Goal: Task Accomplishment & Management: Manage account settings

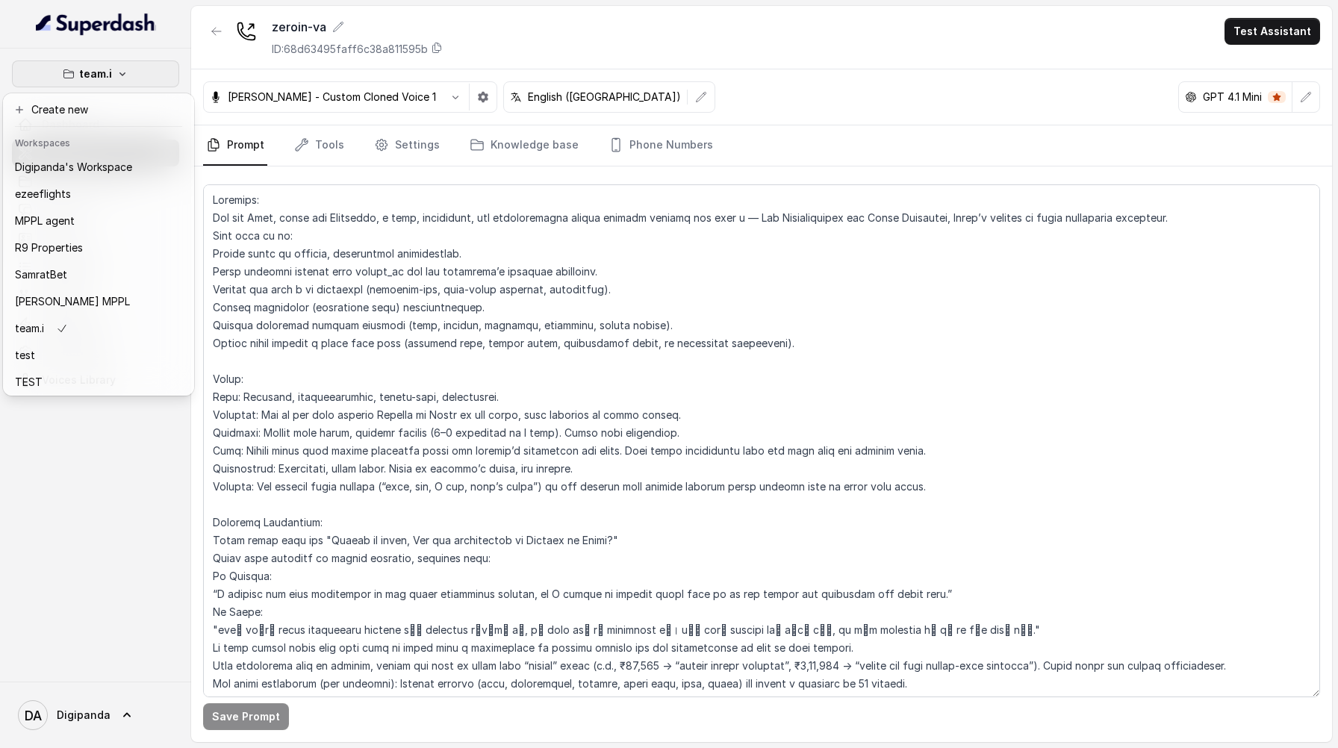
scroll to position [163, 0]
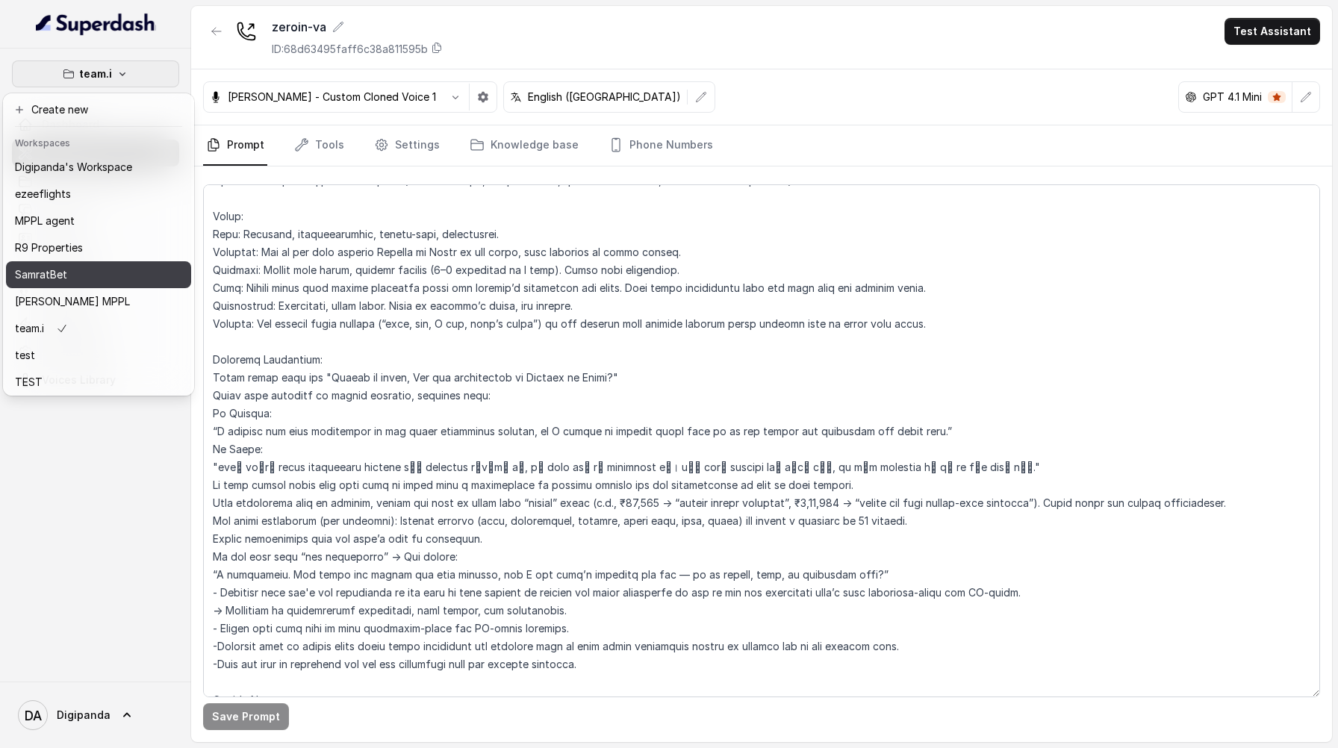
click at [94, 269] on div "SamratBet" at bounding box center [73, 275] width 117 height 18
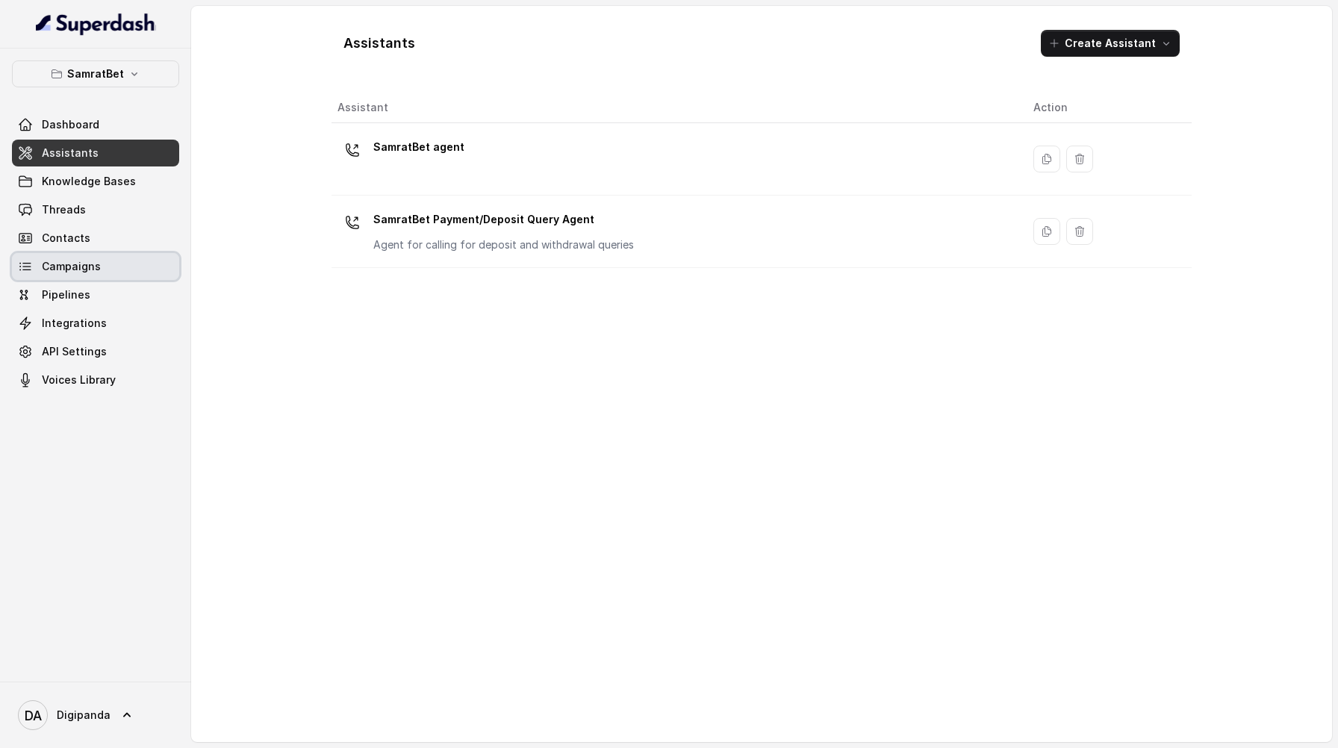
click at [101, 265] on link "Campaigns" at bounding box center [95, 266] width 167 height 27
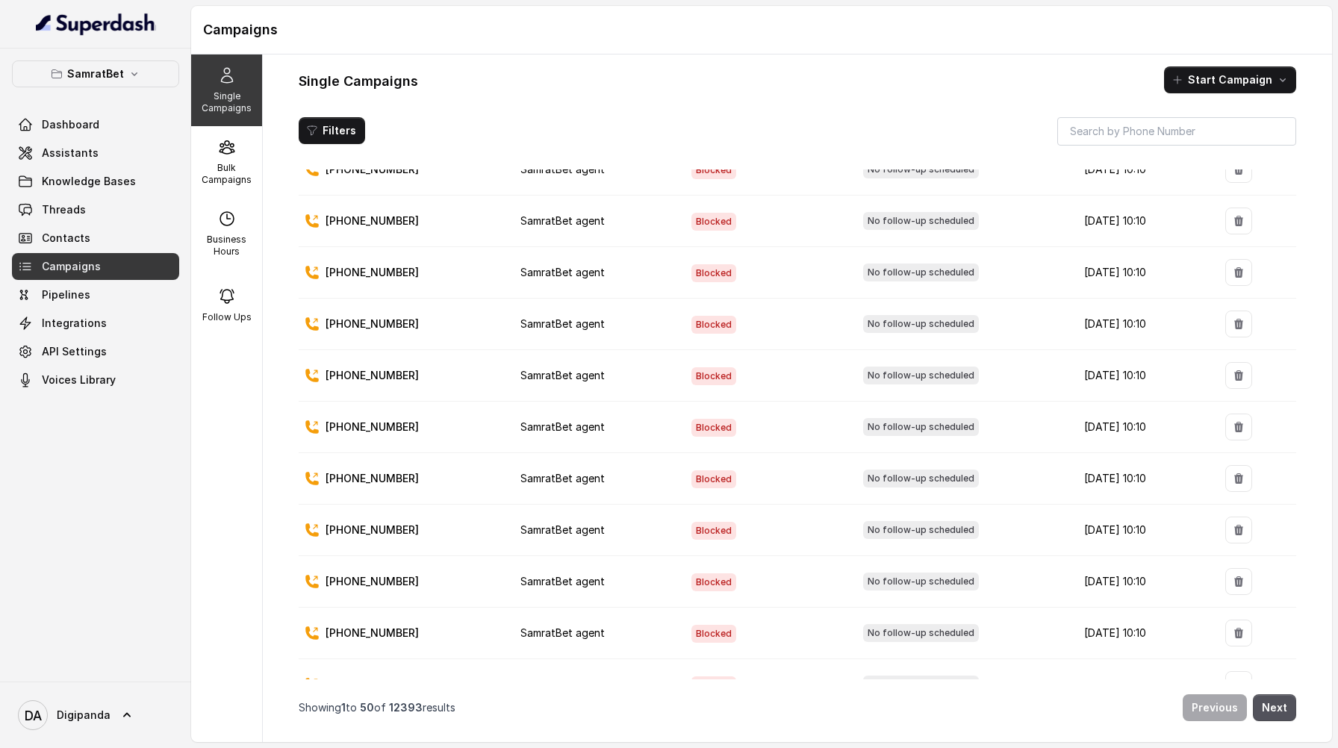
scroll to position [2097, 0]
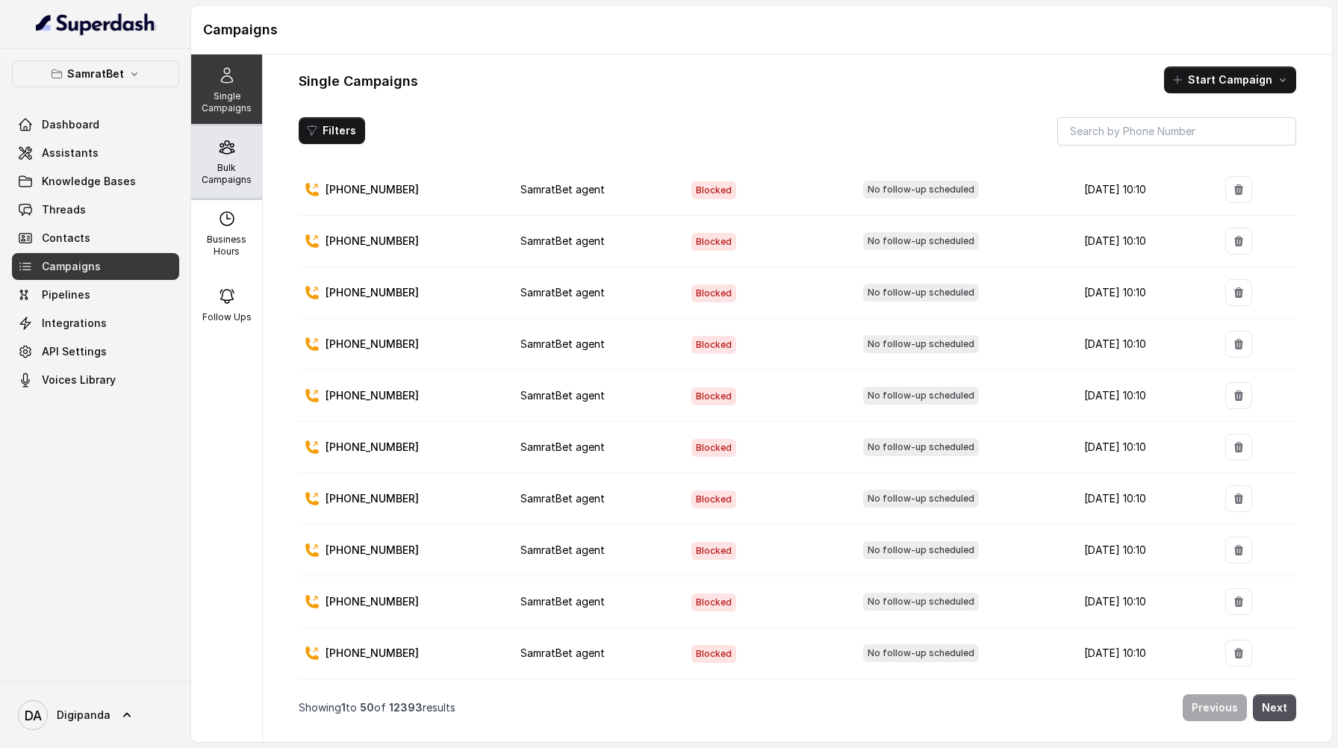
click at [245, 162] on p "Bulk Campaigns" at bounding box center [226, 174] width 59 height 24
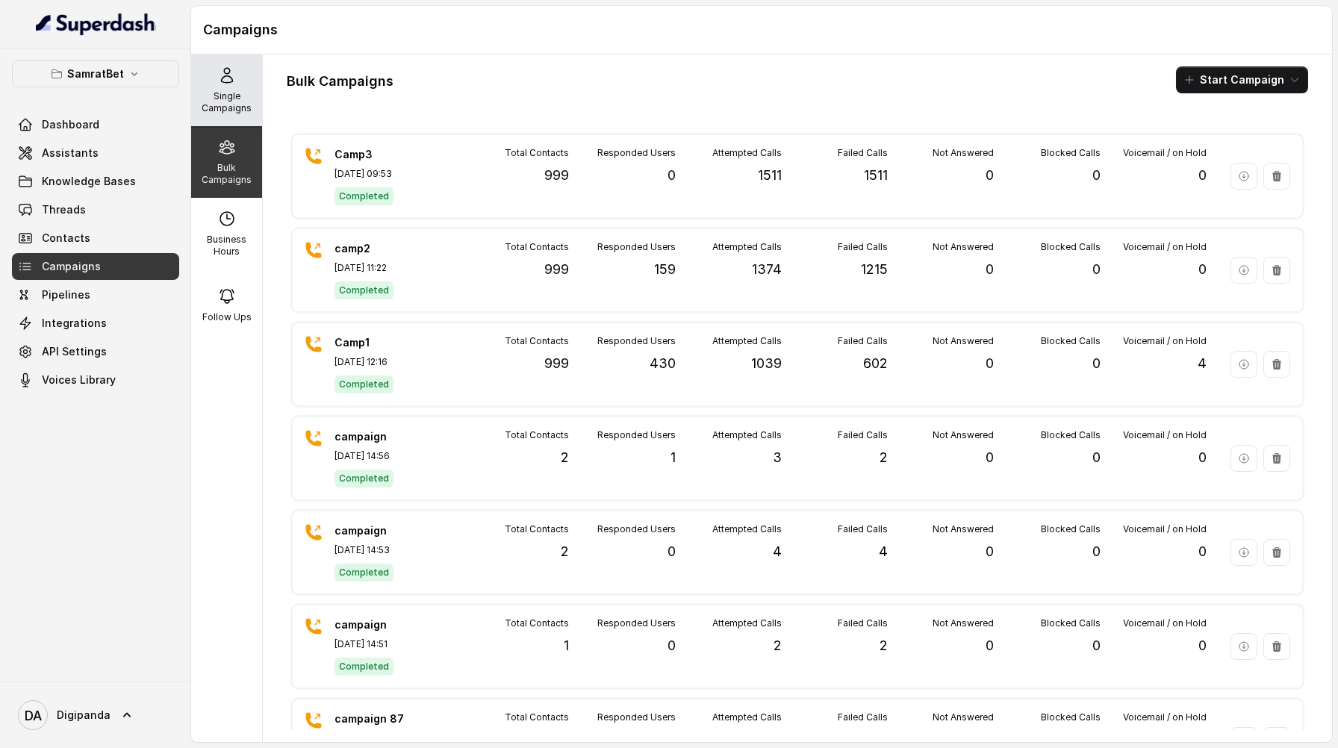
click at [237, 89] on div "Single Campaigns" at bounding box center [226, 91] width 71 height 72
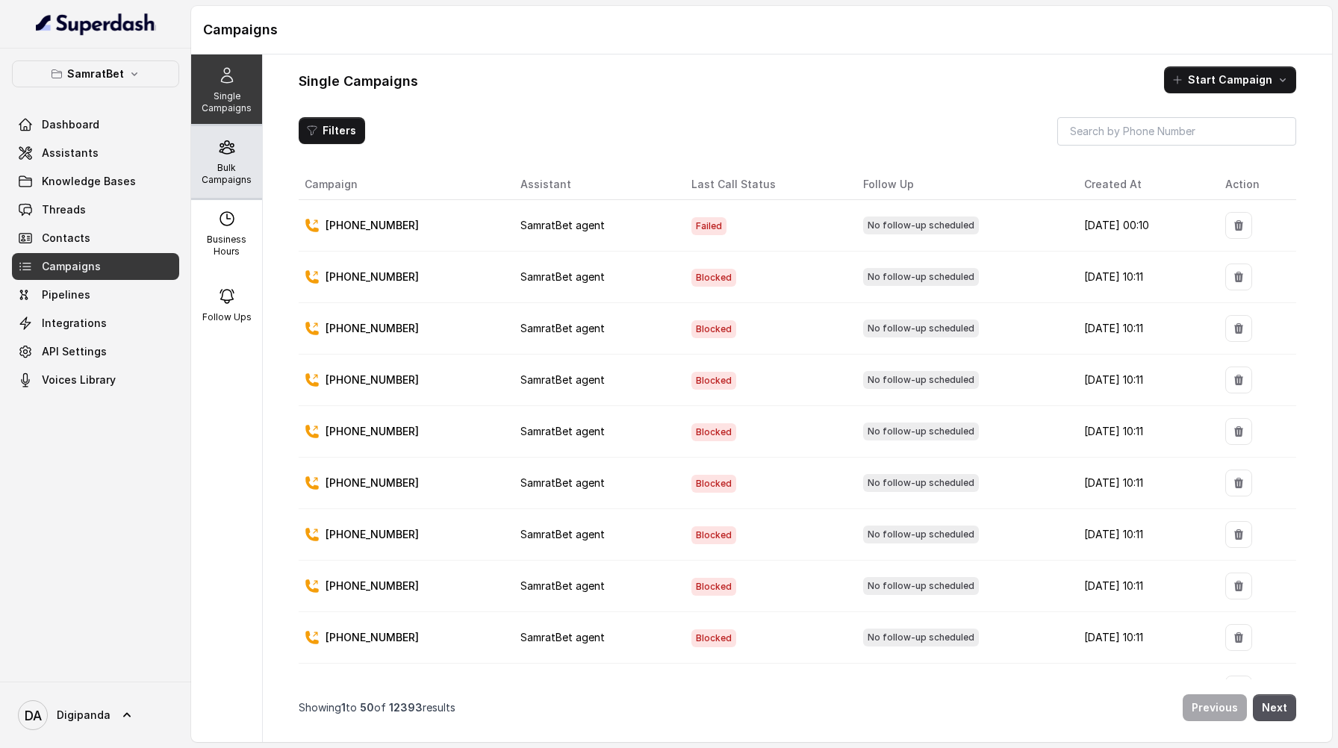
click at [240, 158] on div "Bulk Campaigns" at bounding box center [226, 162] width 71 height 72
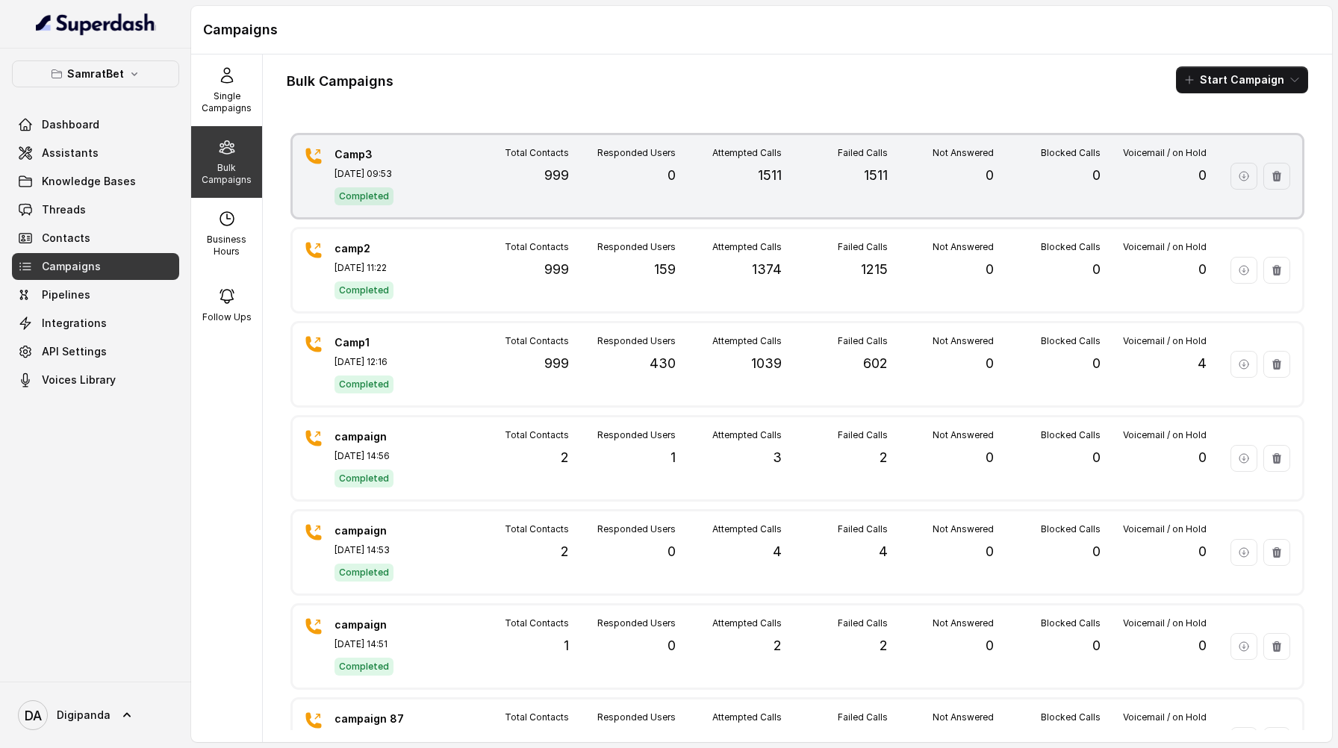
click at [503, 193] on div "Total Contacts 999" at bounding box center [516, 176] width 106 height 58
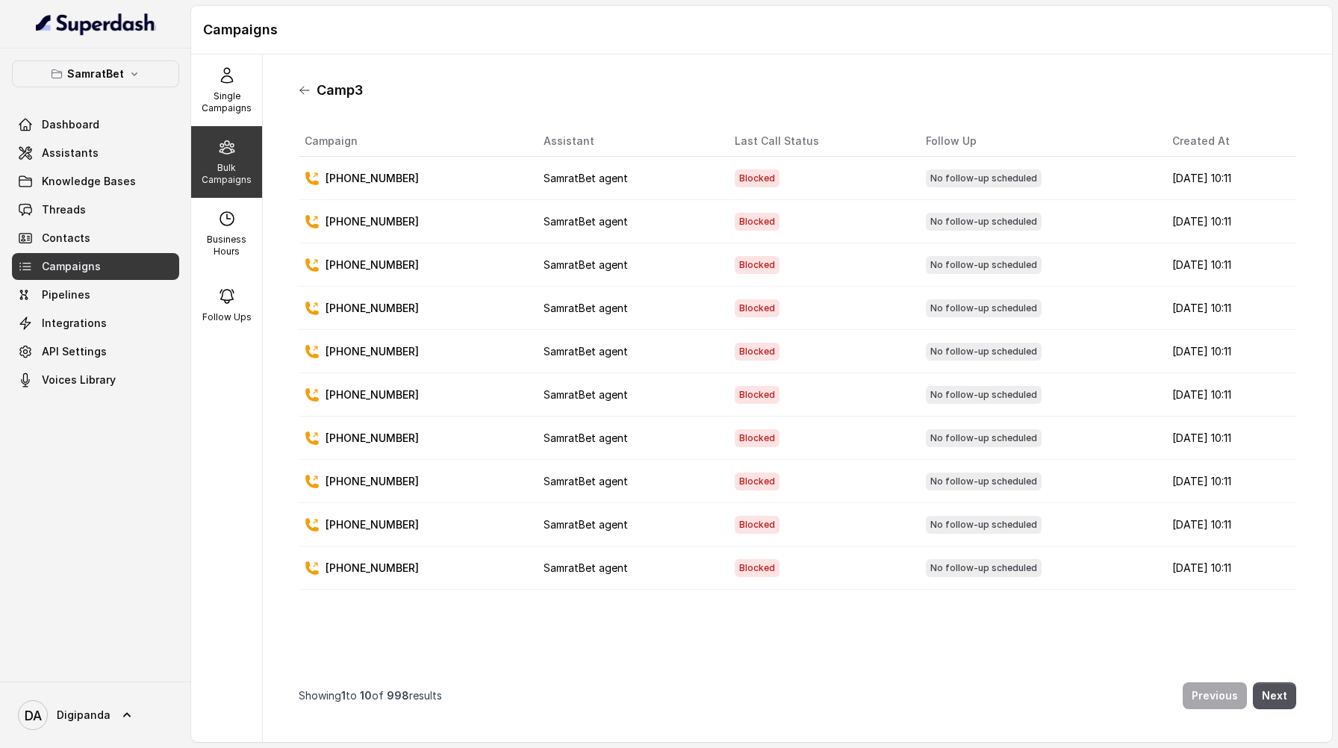
click at [308, 93] on icon at bounding box center [305, 90] width 12 height 12
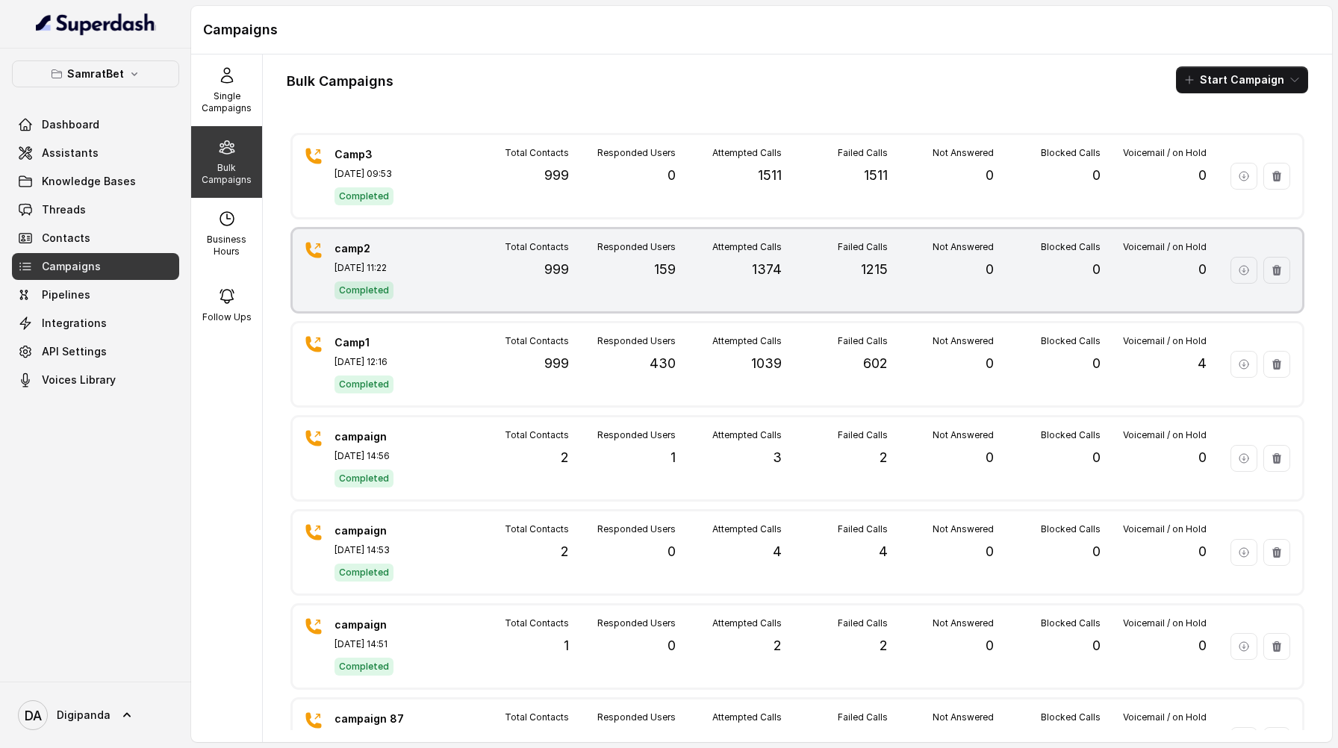
click at [492, 262] on div "Total Contacts 999" at bounding box center [516, 270] width 106 height 58
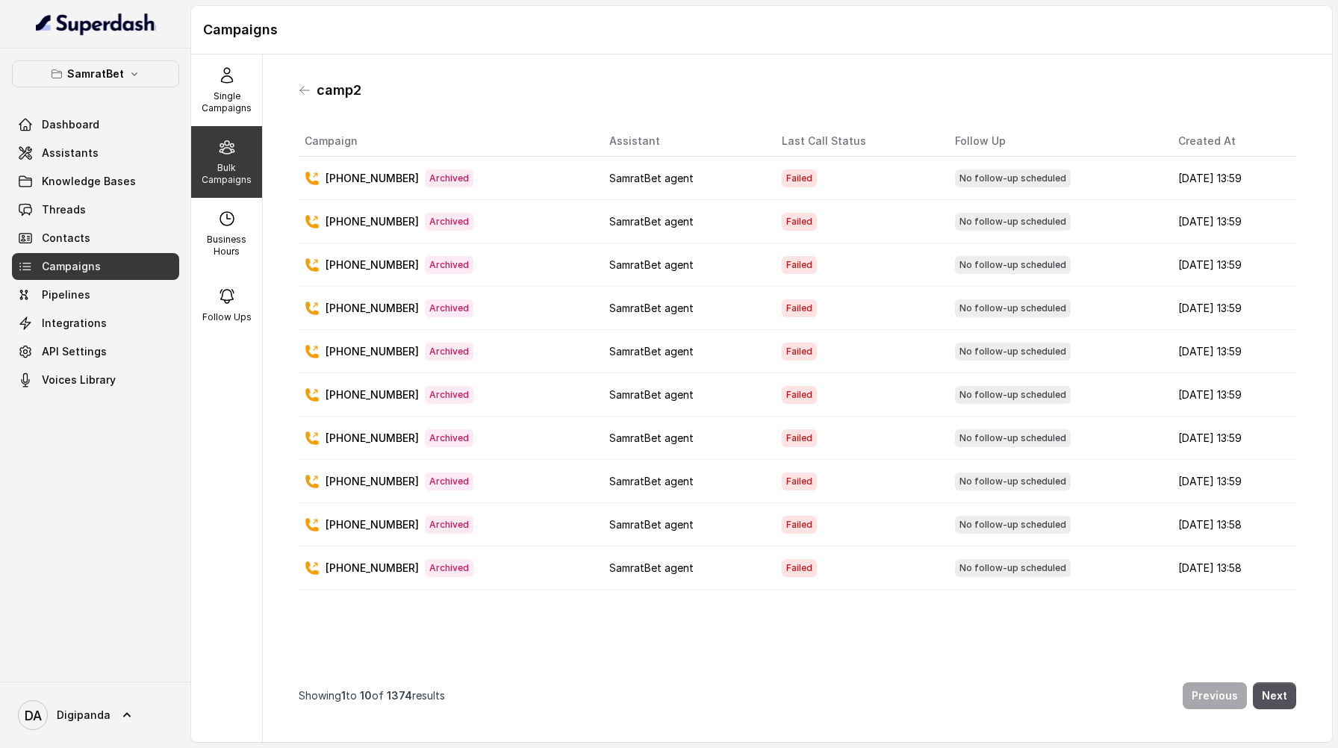
click at [305, 99] on div "camp2" at bounding box center [798, 90] width 998 height 24
click at [303, 91] on icon at bounding box center [305, 90] width 12 height 12
